Goal: Transaction & Acquisition: Purchase product/service

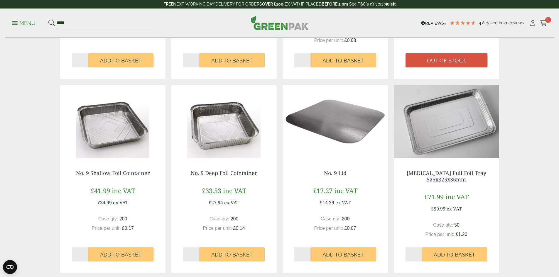
drag, startPoint x: 74, startPoint y: 24, endPoint x: 47, endPoint y: 22, distance: 27.4
click at [48, 22] on ul "Menu ****" at bounding box center [84, 23] width 144 height 12
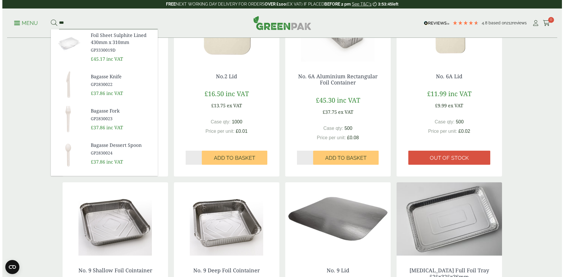
scroll to position [264, 0]
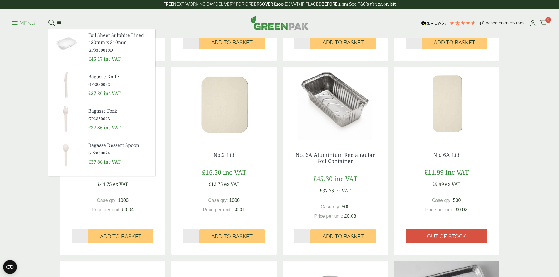
type input "***"
click at [19, 21] on link "Menu" at bounding box center [24, 23] width 24 height 6
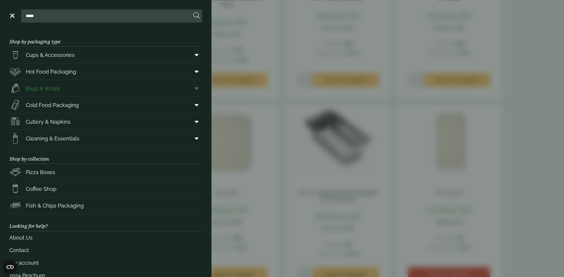
click at [43, 86] on span "Bags & Wraps" at bounding box center [43, 89] width 34 height 8
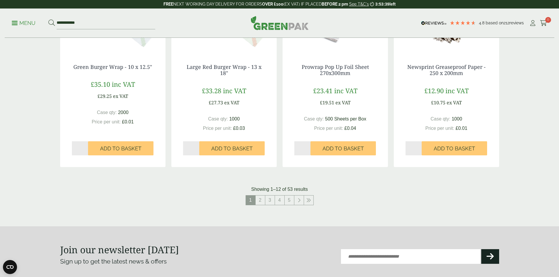
scroll to position [558, 0]
click at [262, 202] on link "2" at bounding box center [260, 199] width 9 height 9
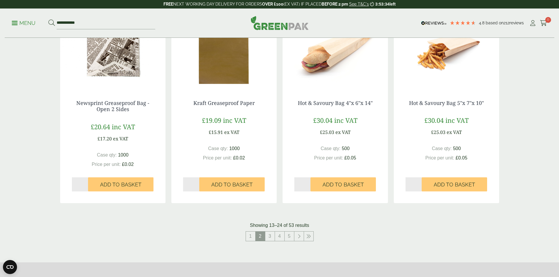
scroll to position [646, 0]
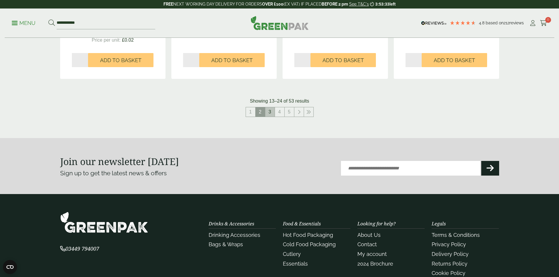
click at [272, 115] on link "3" at bounding box center [269, 111] width 9 height 9
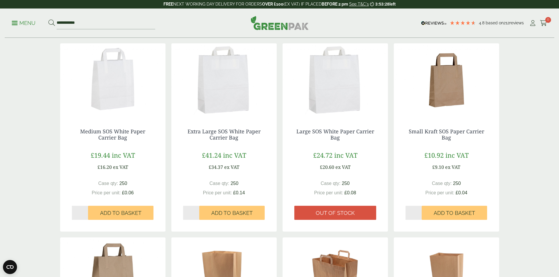
scroll to position [294, 0]
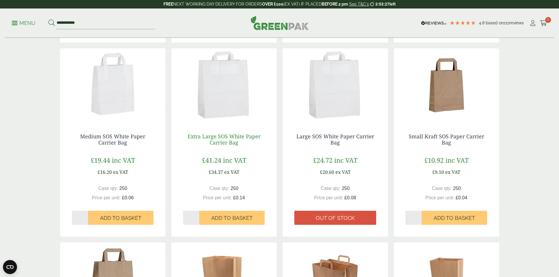
click at [214, 138] on link "Extra Large SOS White Paper Carrier Bag" at bounding box center [224, 140] width 73 height 14
